Goal: Information Seeking & Learning: Learn about a topic

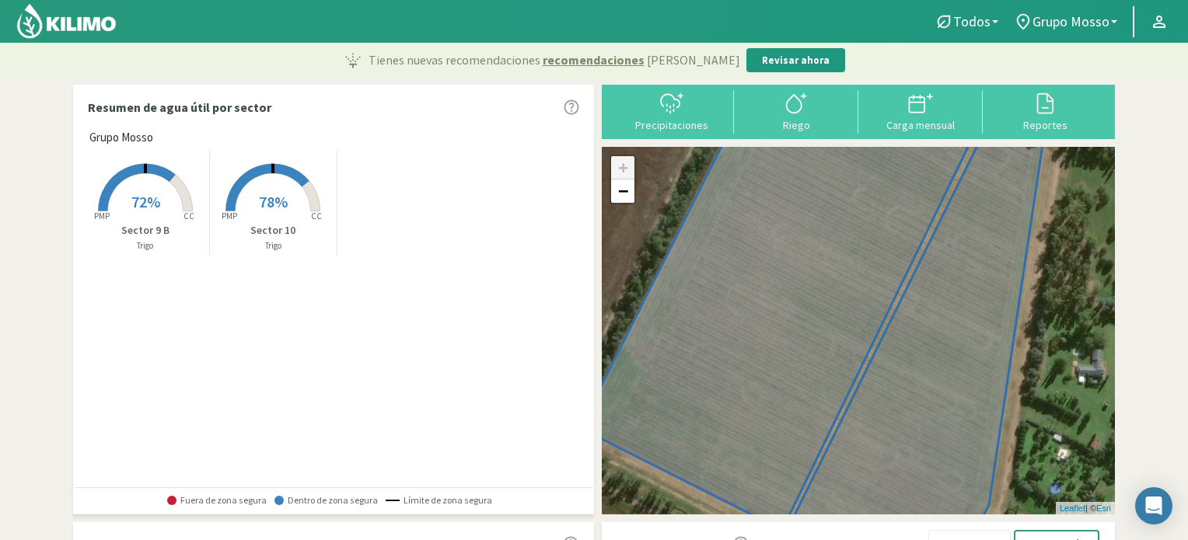
click at [283, 358] on div "Grupo [PERSON_NAME] Created with Highcharts 9.2.2 PMP CC 72% Sector 9 B [PERSON…" at bounding box center [338, 308] width 512 height 358
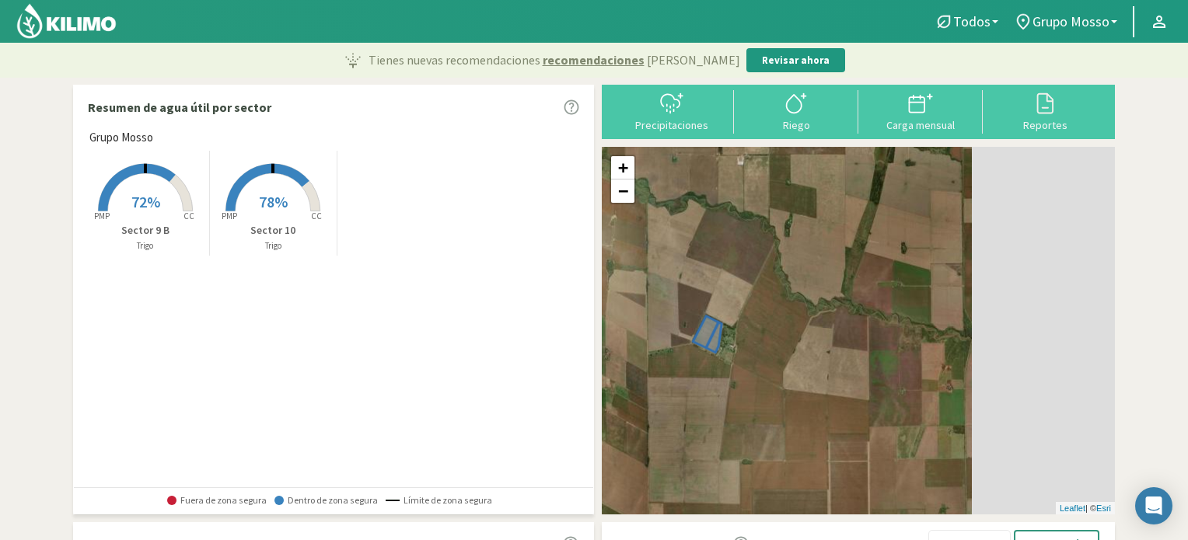
drag, startPoint x: 925, startPoint y: 382, endPoint x: 711, endPoint y: 403, distance: 215.6
click at [711, 403] on div "+ − Leaflet | © Esri" at bounding box center [858, 331] width 513 height 368
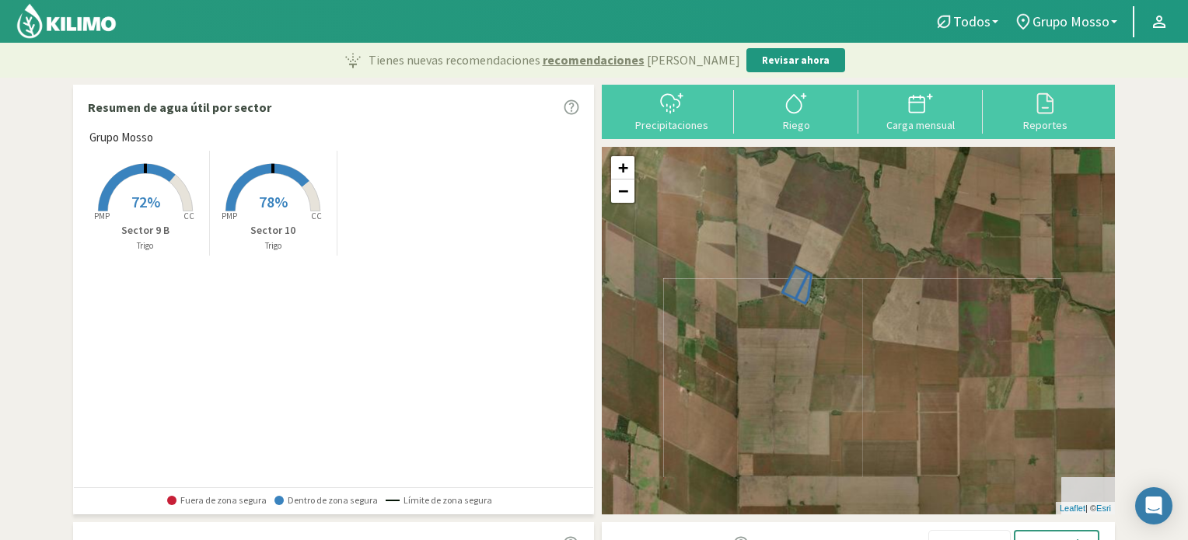
drag, startPoint x: 711, startPoint y: 403, endPoint x: 802, endPoint y: 352, distance: 105.1
drag, startPoint x: 802, startPoint y: 352, endPoint x: 777, endPoint y: 359, distance: 26.6
click at [777, 359] on div "+ − Leaflet | © Esri" at bounding box center [858, 331] width 513 height 368
click at [798, 277] on icon at bounding box center [795, 283] width 26 height 32
click at [162, 200] on rect at bounding box center [145, 213] width 124 height 124
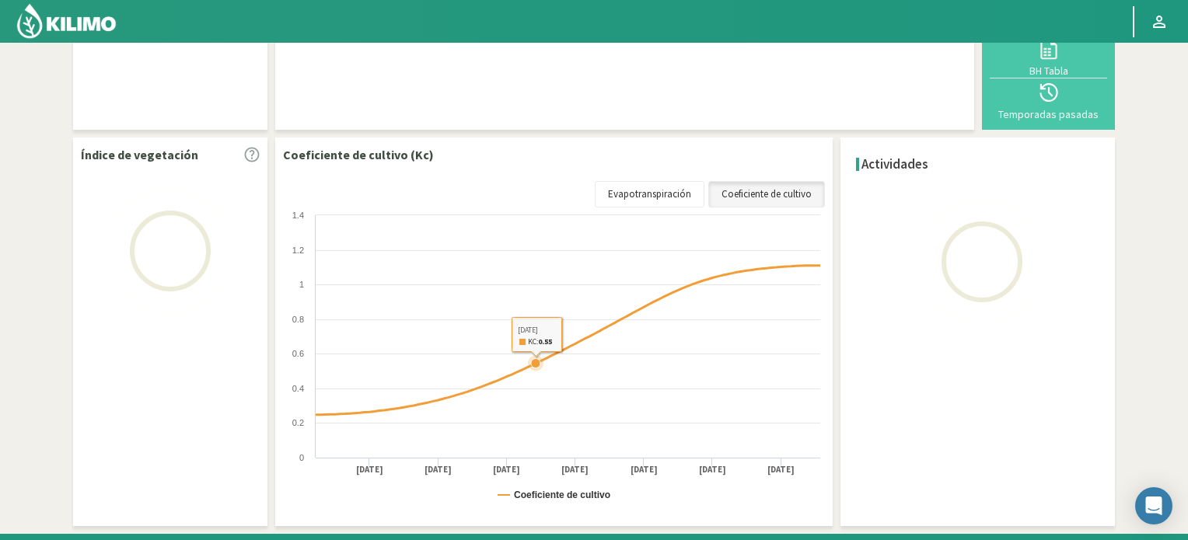
scroll to position [174, 0]
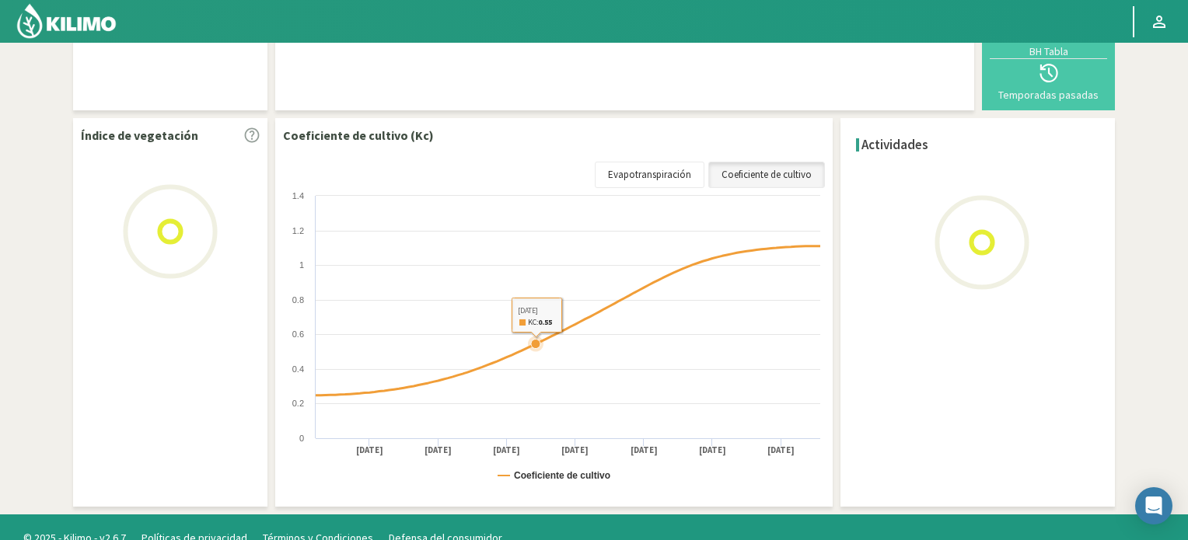
select select "1: Object"
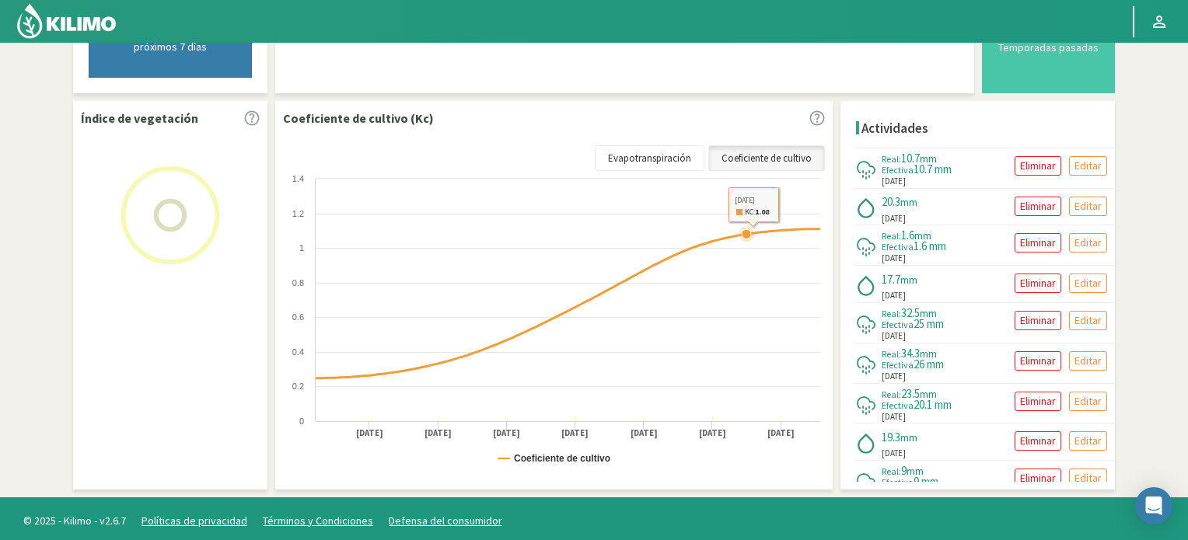
scroll to position [522, 0]
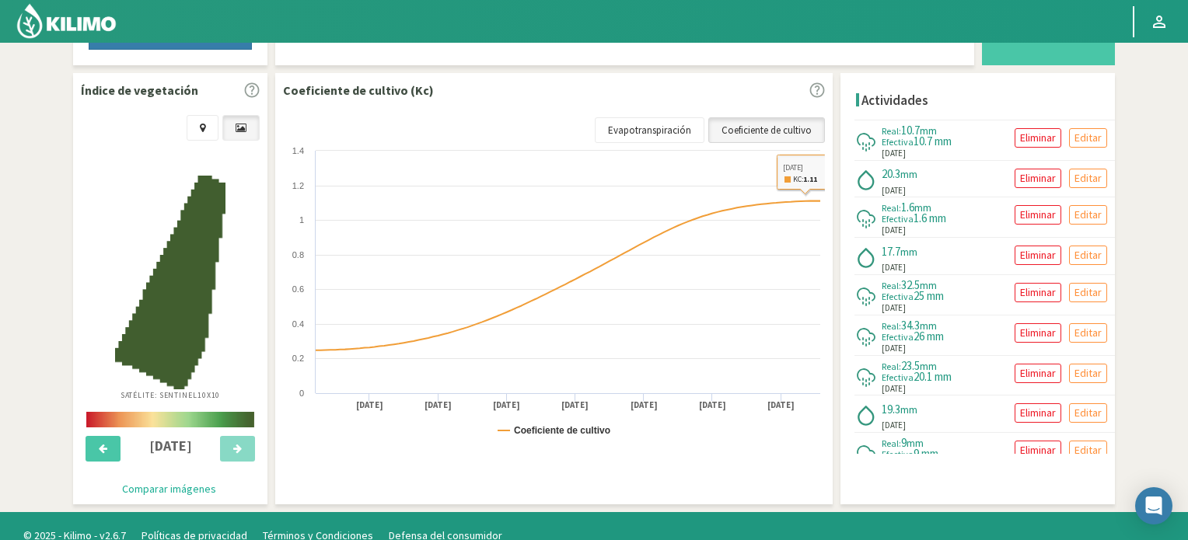
click at [799, 124] on link "Coeficiente de cultivo" at bounding box center [766, 130] width 117 height 26
click at [653, 127] on link "Evapotranspiración" at bounding box center [650, 130] width 110 height 26
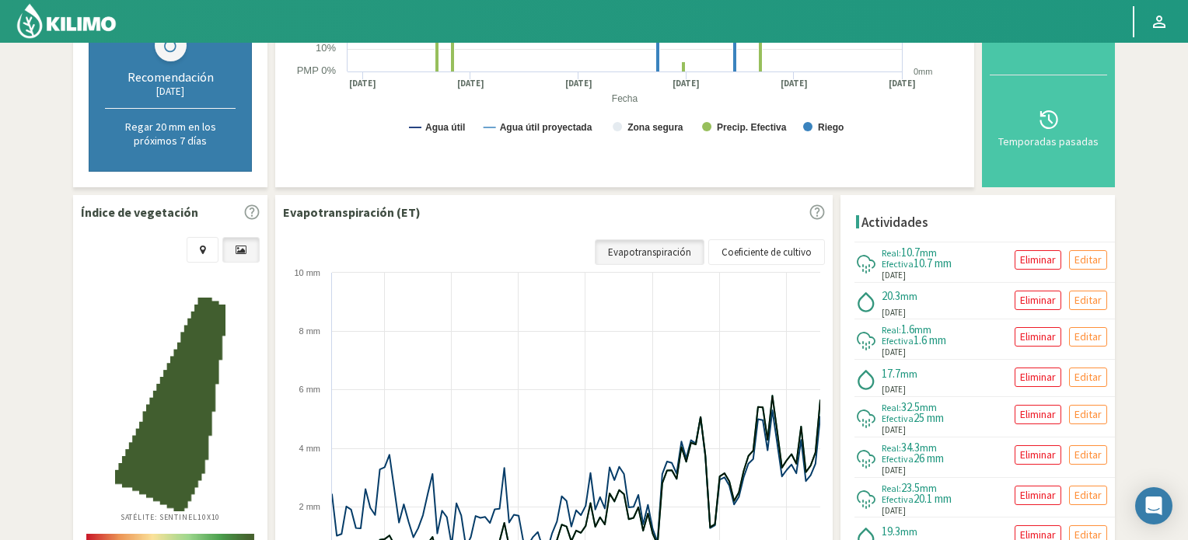
scroll to position [407, 0]
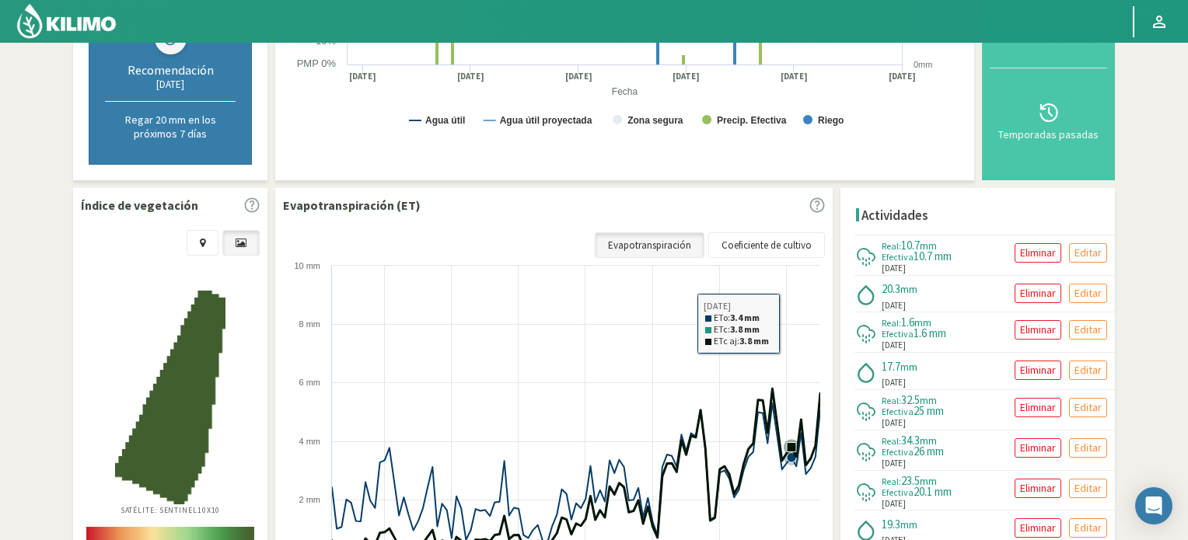
click at [793, 320] on rect at bounding box center [555, 438] width 545 height 361
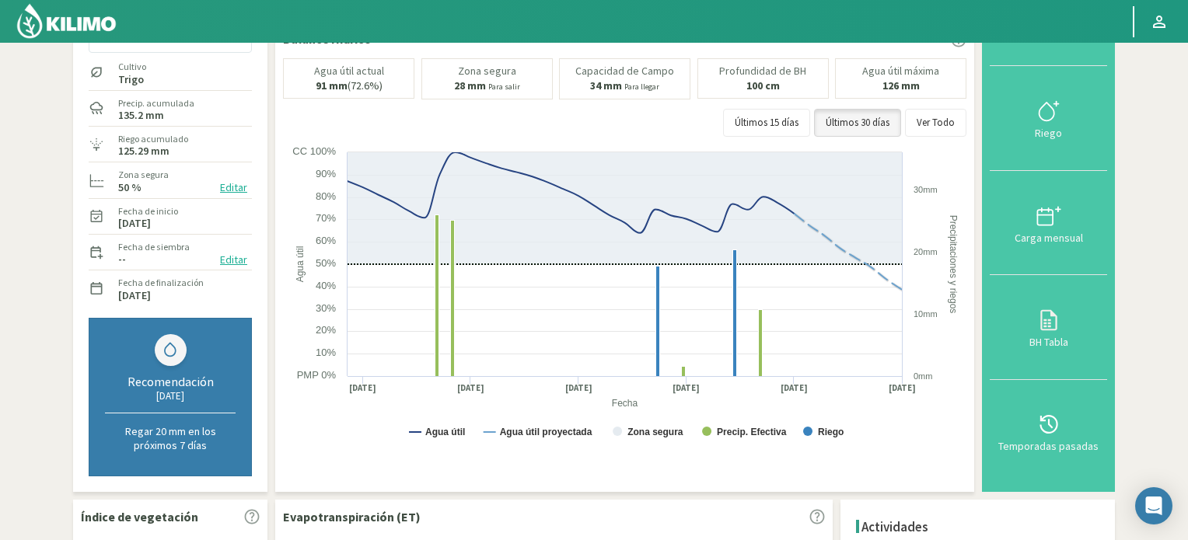
scroll to position [0, 0]
